Goal: Information Seeking & Learning: Learn about a topic

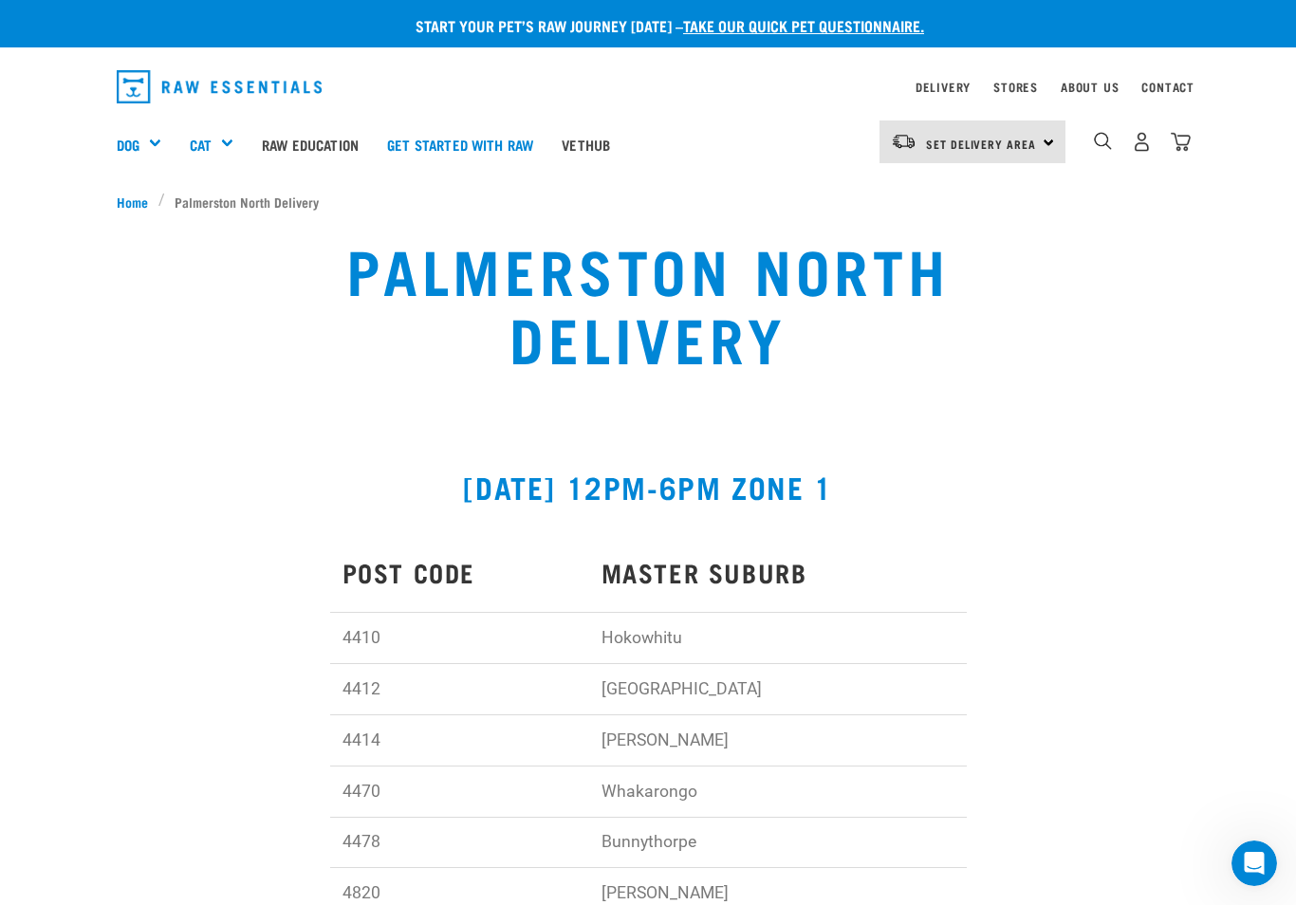
click at [0, 0] on h5 "Get Started Packs" at bounding box center [0, 0] width 0 height 0
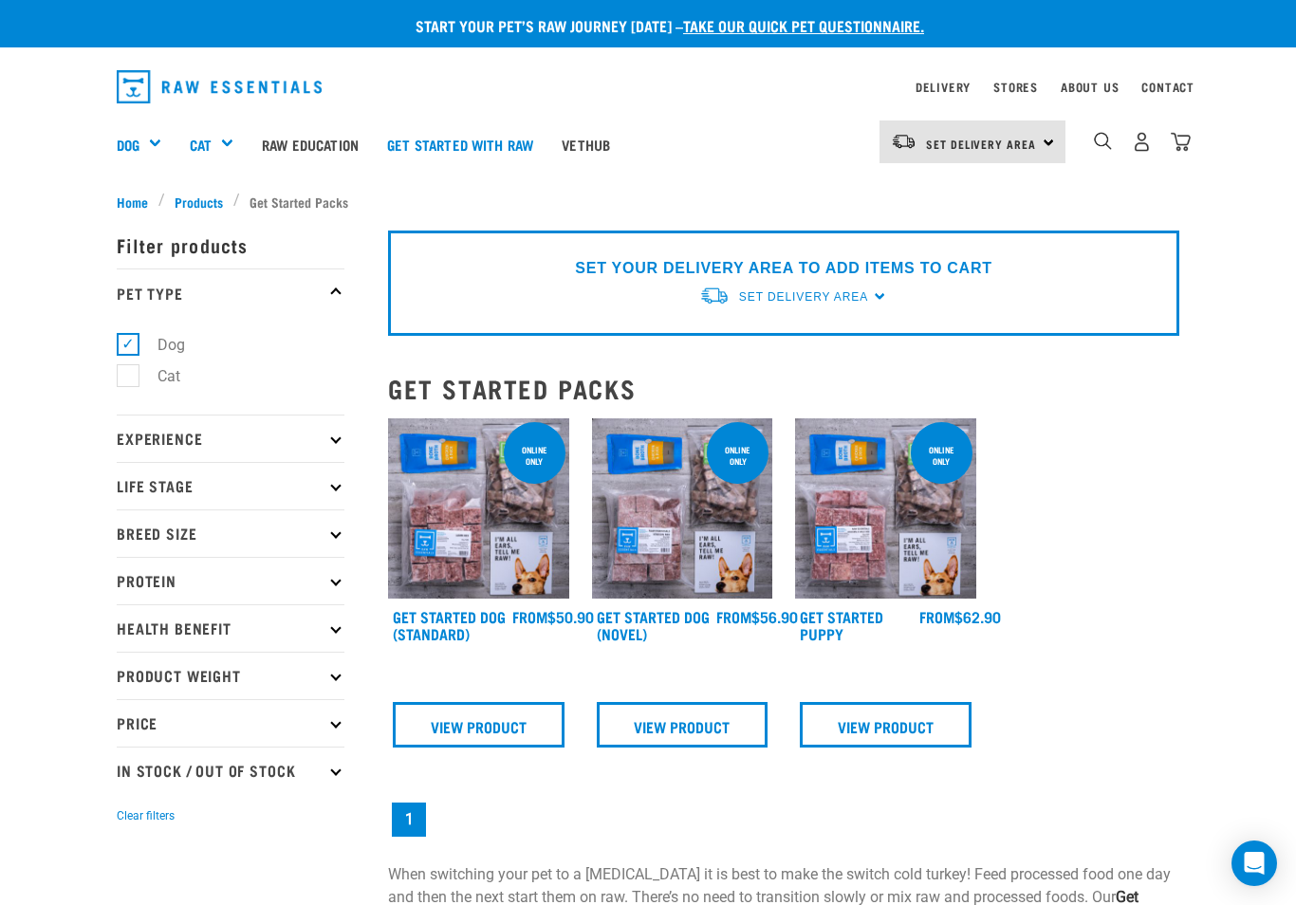
click at [142, 536] on p "Breed Size" at bounding box center [231, 532] width 228 height 47
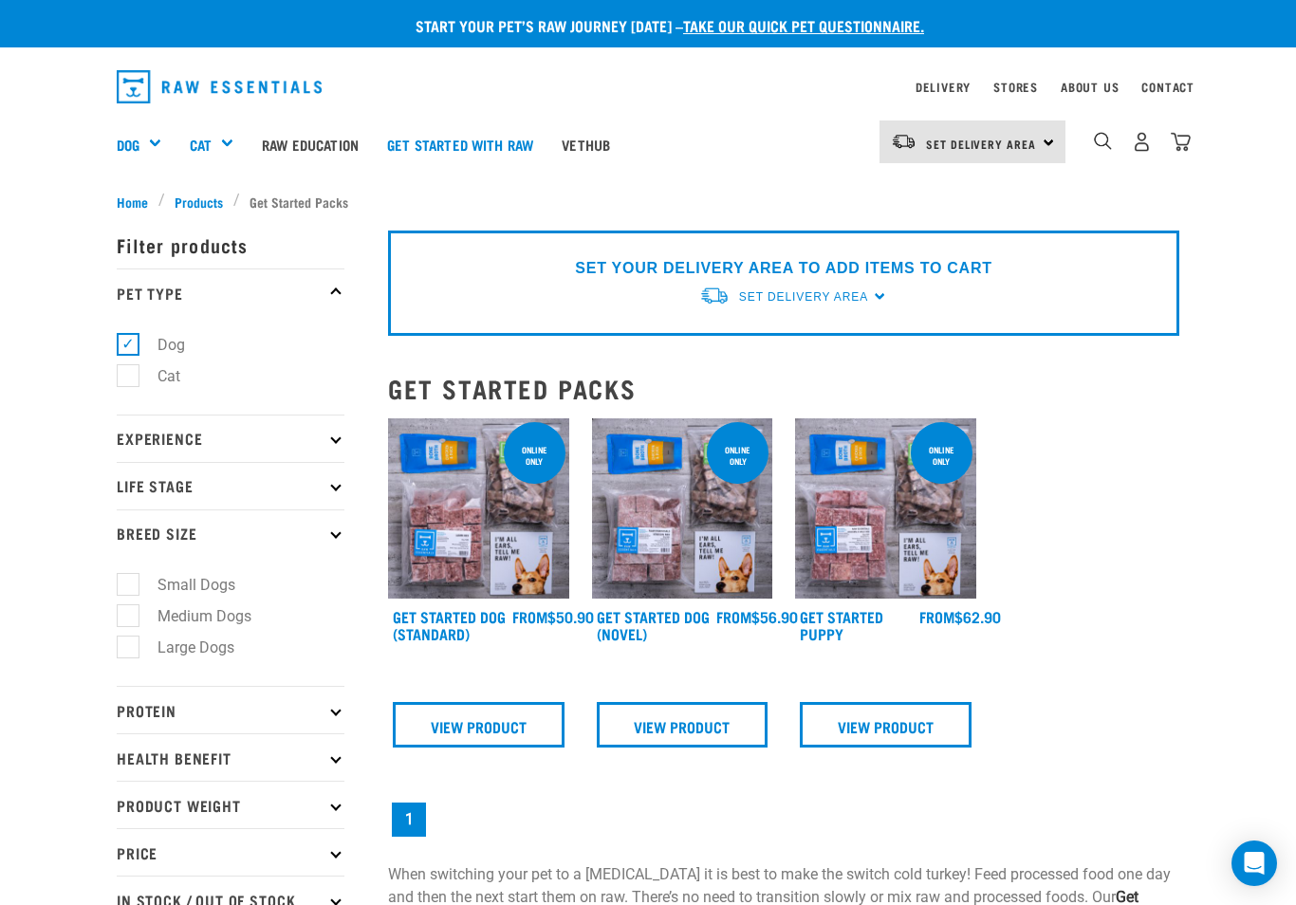
click at [127, 618] on label "Medium Dogs" at bounding box center [193, 616] width 132 height 24
click at [122, 618] on input "Medium Dogs" at bounding box center [123, 612] width 12 height 12
checkbox input "true"
click at [200, 198] on span "Products" at bounding box center [199, 202] width 48 height 20
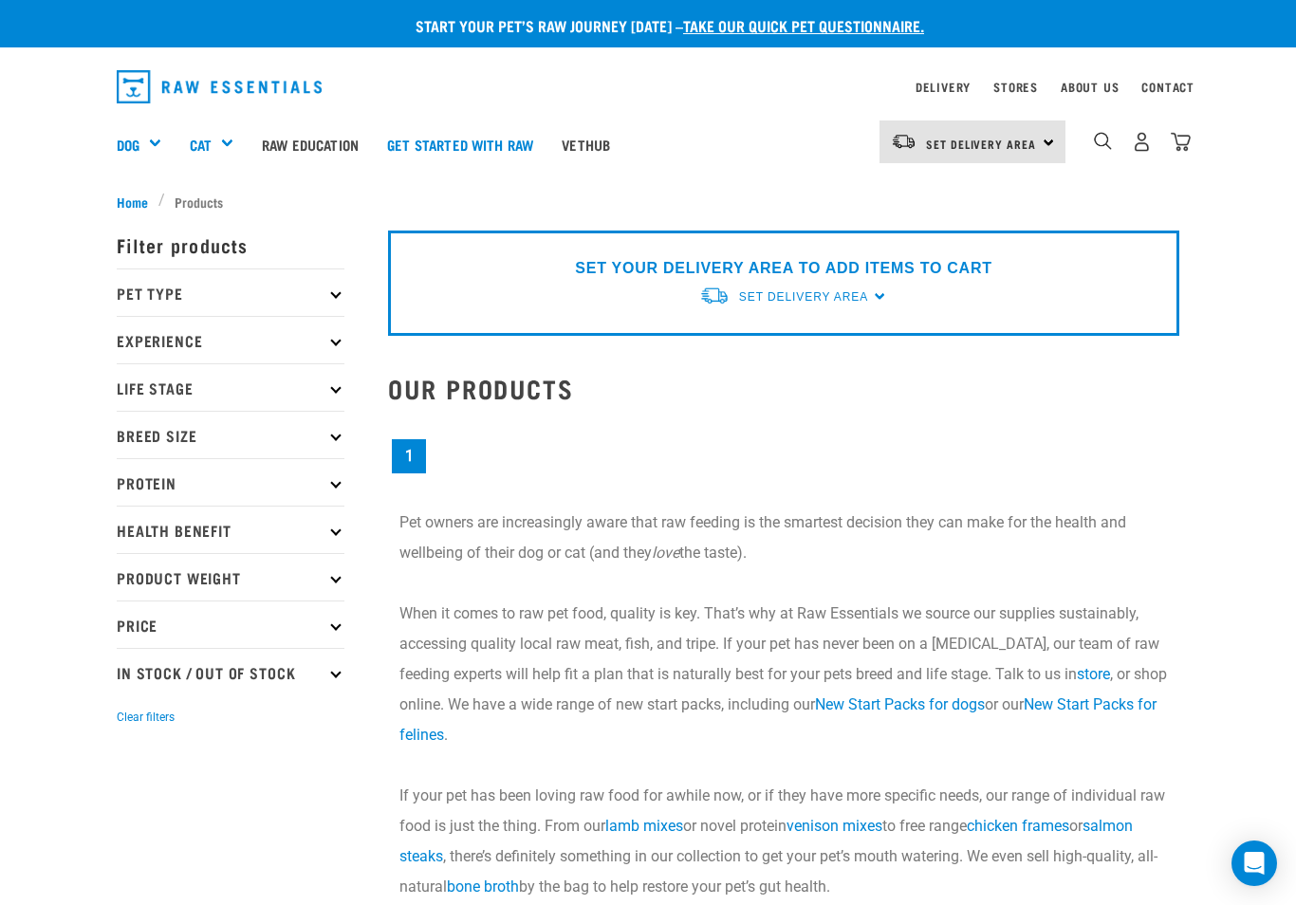
click at [0, 0] on div "Rolls" at bounding box center [0, 0] width 0 height 0
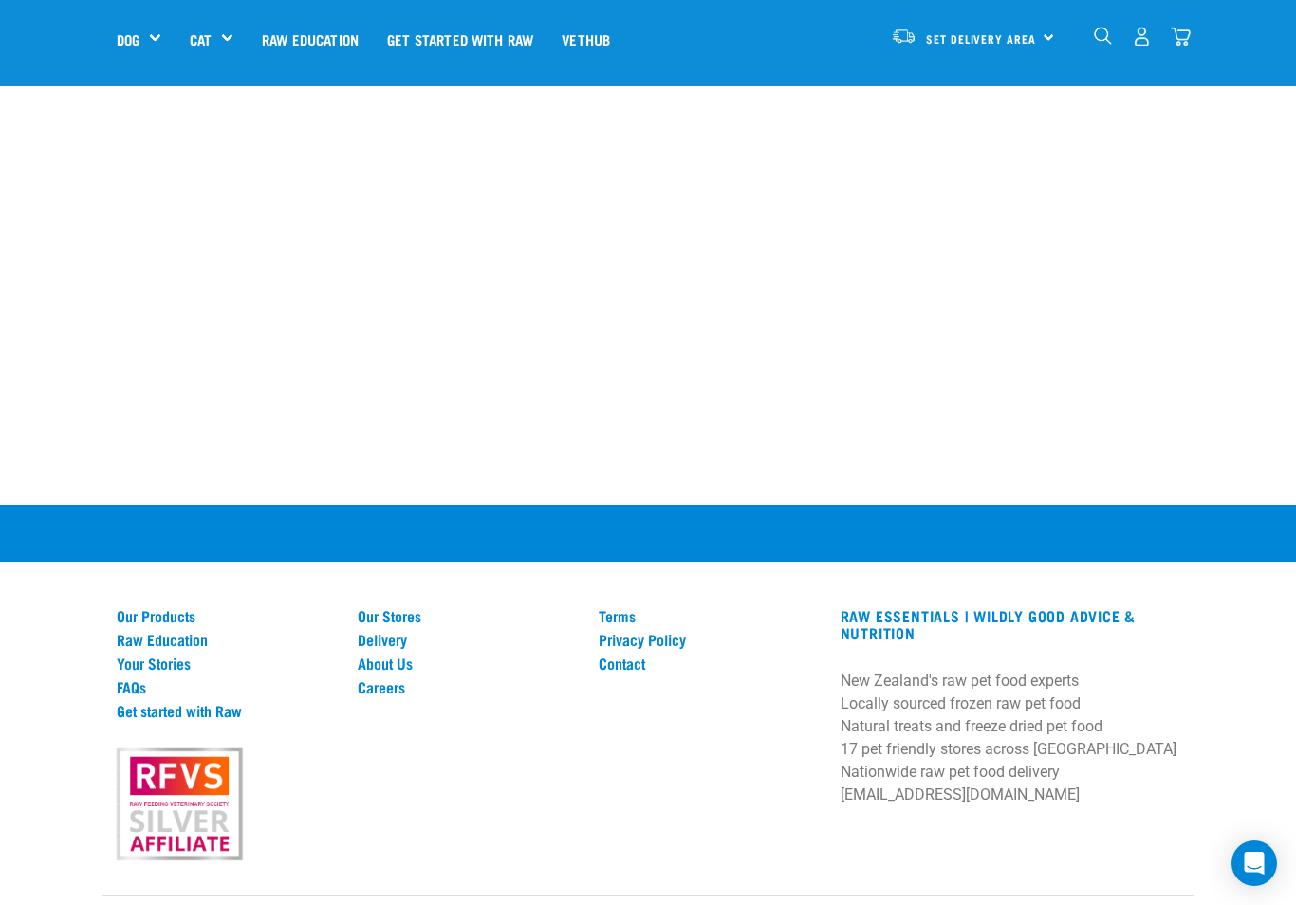
scroll to position [1579, 0]
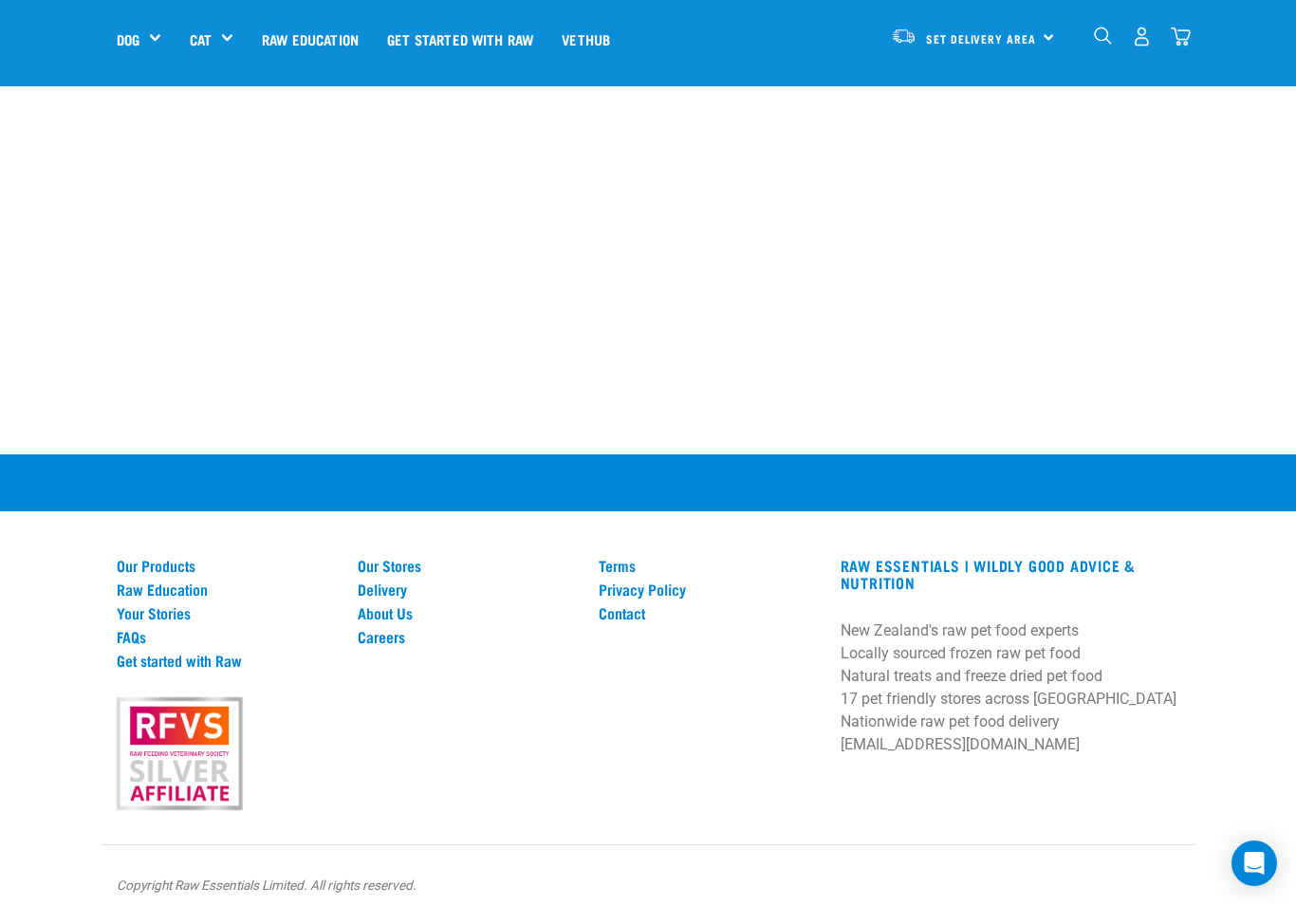
click at [400, 621] on link "About Us" at bounding box center [467, 612] width 218 height 17
